Goal: Task Accomplishment & Management: Manage account settings

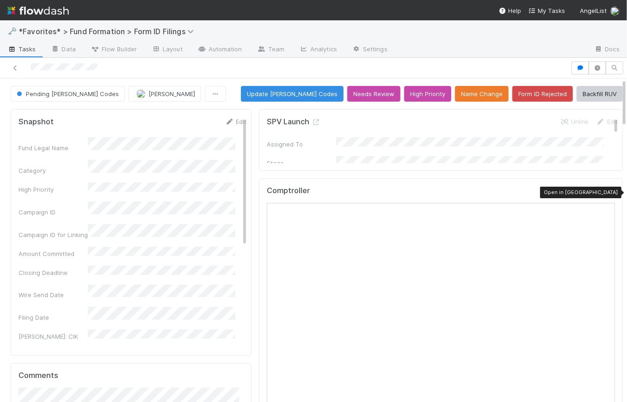
click at [592, 192] on icon at bounding box center [609, 193] width 9 height 6
click at [312, 121] on icon at bounding box center [315, 122] width 9 height 6
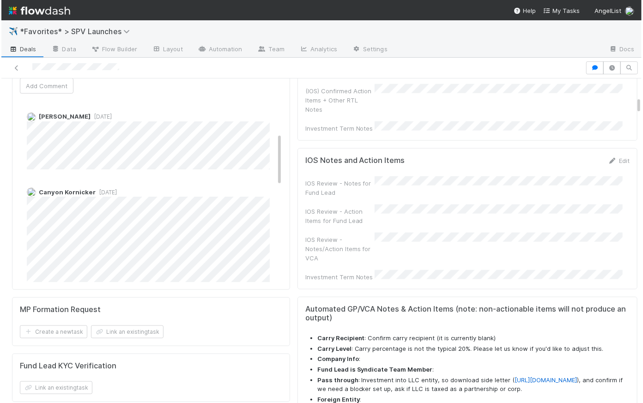
scroll to position [420, 0]
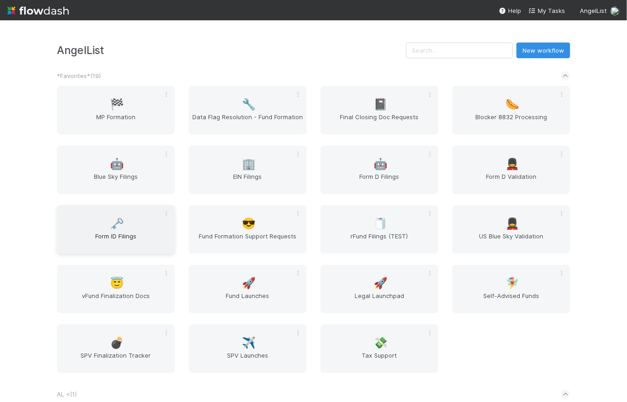
click at [123, 237] on span "Form ID Filings" at bounding box center [116, 241] width 110 height 18
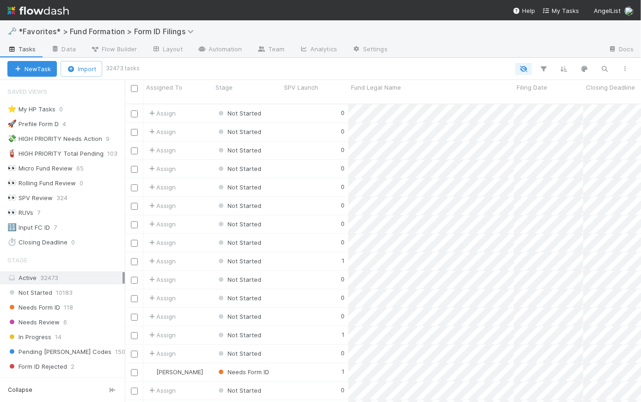
scroll to position [299, 509]
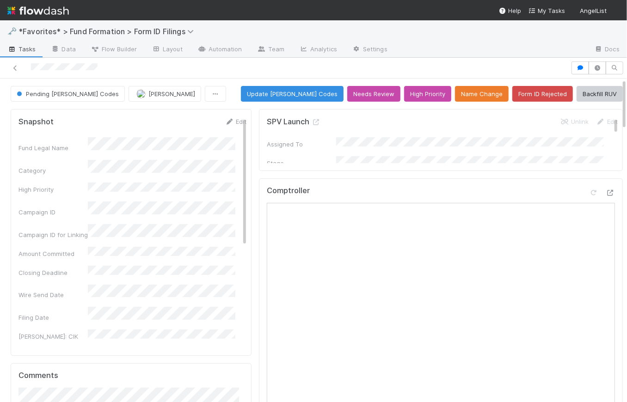
scroll to position [91, 0]
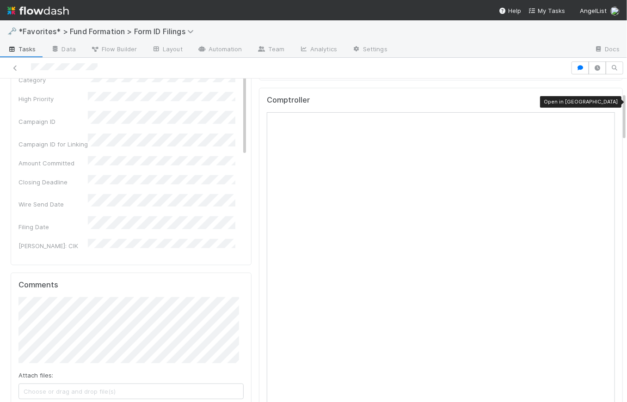
click at [592, 99] on icon at bounding box center [609, 102] width 9 height 6
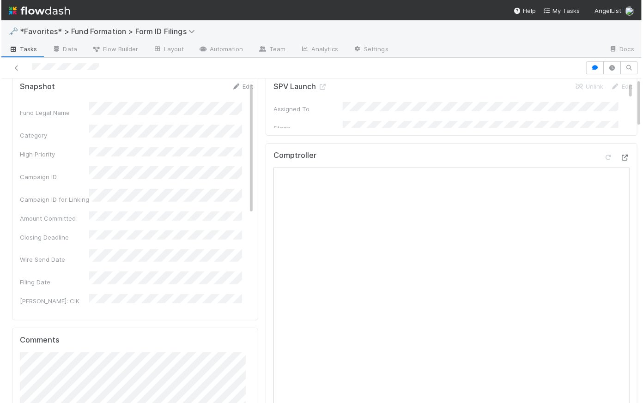
scroll to position [0, 0]
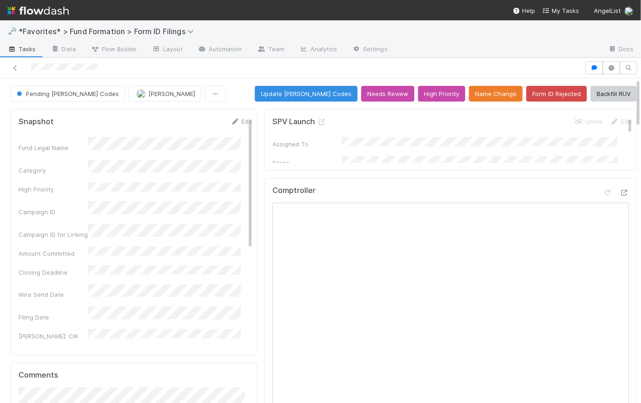
click at [235, 96] on div "Pending EDGAR Codes Febbie Cervantes Update EDGAR Codes Needs Review High Prior…" at bounding box center [324, 94] width 626 height 16
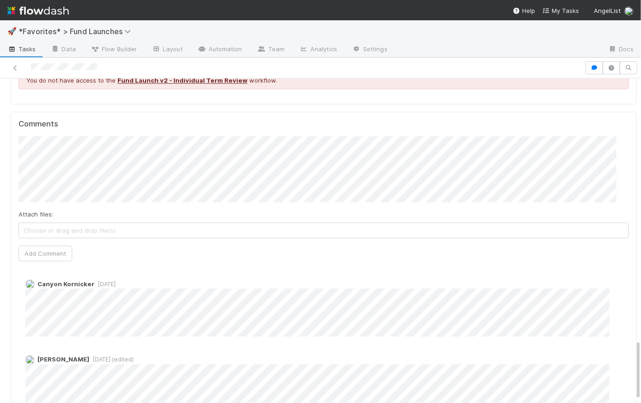
scroll to position [1300, 0]
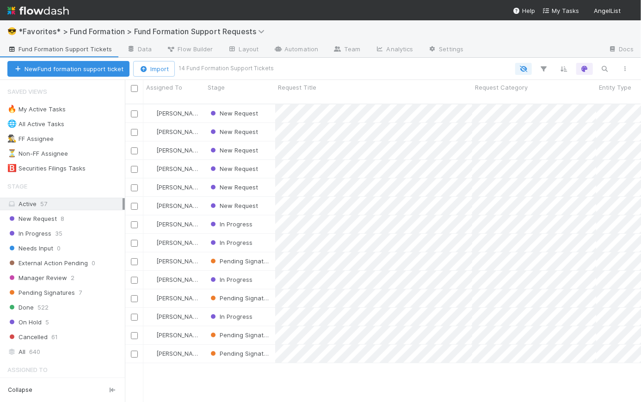
scroll to position [299, 509]
click at [43, 216] on span "New Request" at bounding box center [31, 219] width 49 height 12
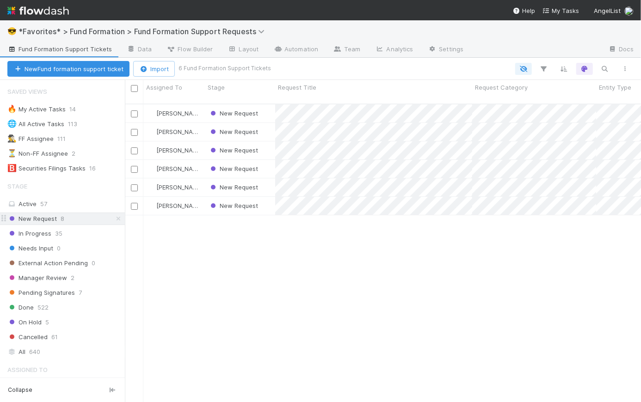
scroll to position [299, 509]
click at [268, 142] on div "New Request" at bounding box center [240, 150] width 70 height 18
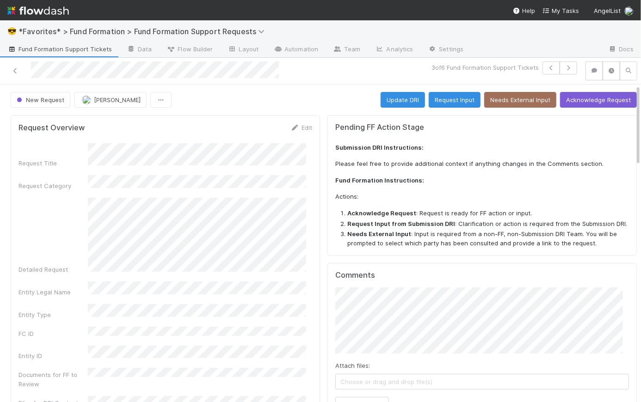
click at [43, 52] on span "Fund Formation Support Tickets" at bounding box center [59, 48] width 104 height 9
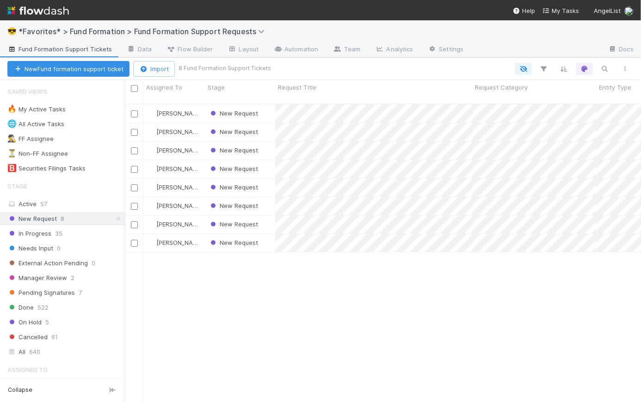
scroll to position [299, 509]
click at [266, 123] on div "New Request" at bounding box center [240, 132] width 70 height 18
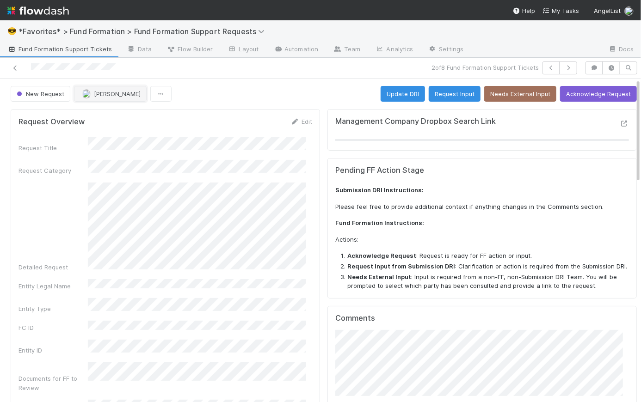
click at [121, 93] on span "Catherine Lambright" at bounding box center [117, 93] width 47 height 7
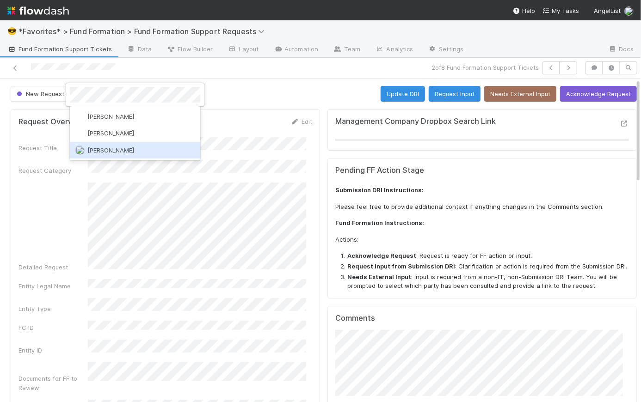
click at [153, 146] on div "Rick Segers" at bounding box center [135, 150] width 130 height 17
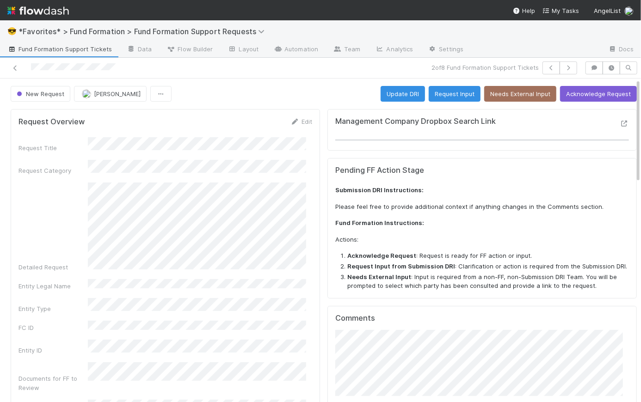
click at [265, 91] on div "New Request Rick Segers Update DRI Request Input Needs External Input Acknowled…" at bounding box center [324, 94] width 626 height 16
click at [67, 47] on span "Fund Formation Support Tickets" at bounding box center [59, 48] width 104 height 9
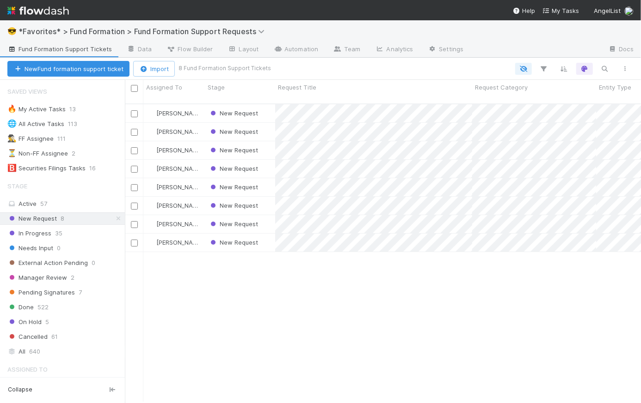
scroll to position [301, 509]
